Goal: Transaction & Acquisition: Purchase product/service

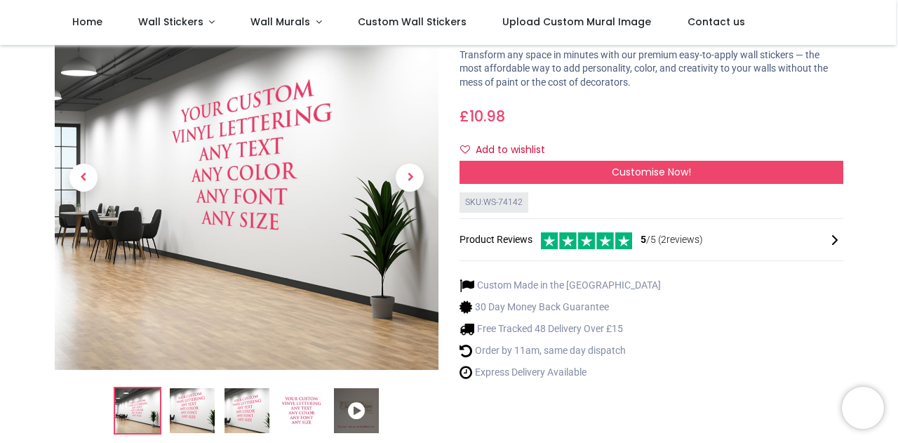
scroll to position [102, 0]
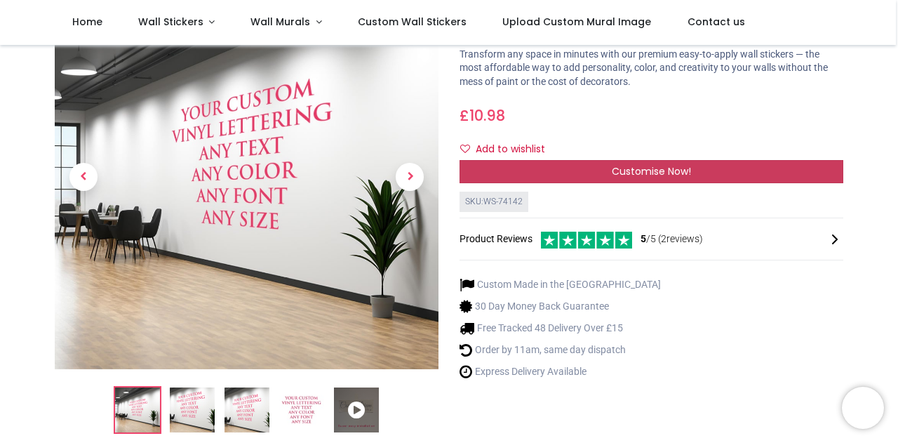
click at [693, 175] on div "Customise Now!" at bounding box center [651, 172] width 384 height 24
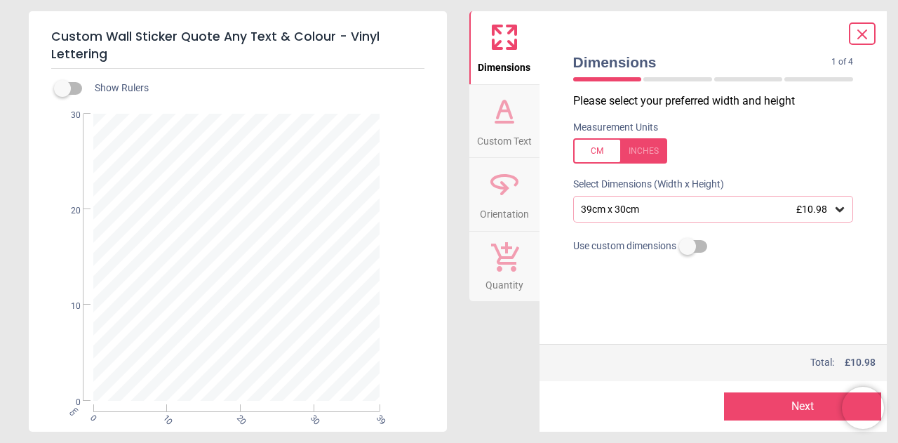
click at [838, 204] on icon at bounding box center [840, 209] width 14 height 14
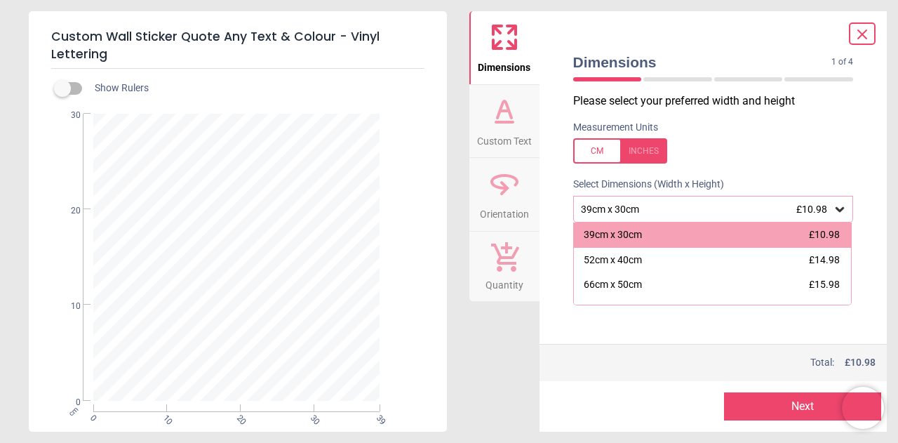
click at [845, 114] on div "Please select your preferred width and height Measurement Units Select Dimensio…" at bounding box center [713, 218] width 303 height 250
click at [725, 320] on div "Please select your preferred width and height Measurement Units Select Dimensio…" at bounding box center [713, 218] width 303 height 250
click at [647, 152] on div at bounding box center [620, 150] width 94 height 25
click at [585, 152] on div at bounding box center [620, 150] width 94 height 25
click at [502, 103] on icon at bounding box center [504, 109] width 14 height 17
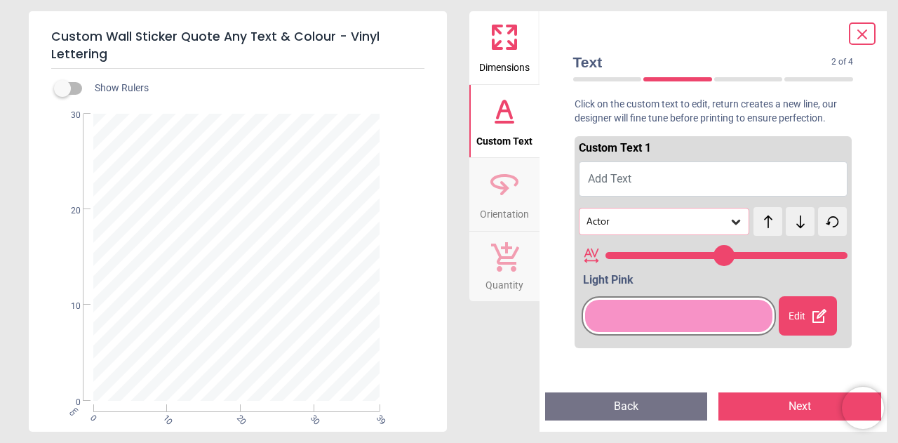
click at [792, 309] on div "Edit" at bounding box center [808, 315] width 58 height 39
click at [807, 321] on div "Done" at bounding box center [808, 315] width 58 height 39
drag, startPoint x: 819, startPoint y: 253, endPoint x: 660, endPoint y: 256, distance: 159.3
type input "**"
click at [660, 256] on input "range" at bounding box center [726, 255] width 243 height 7
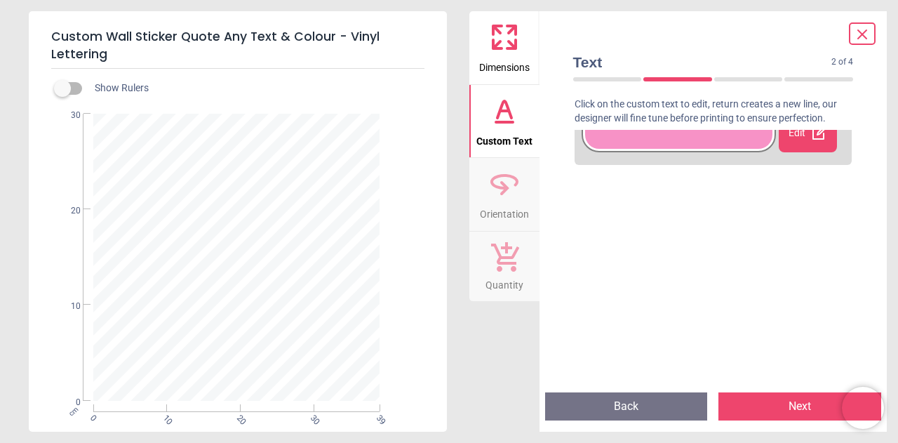
scroll to position [415, 0]
